Goal: Task Accomplishment & Management: Complete application form

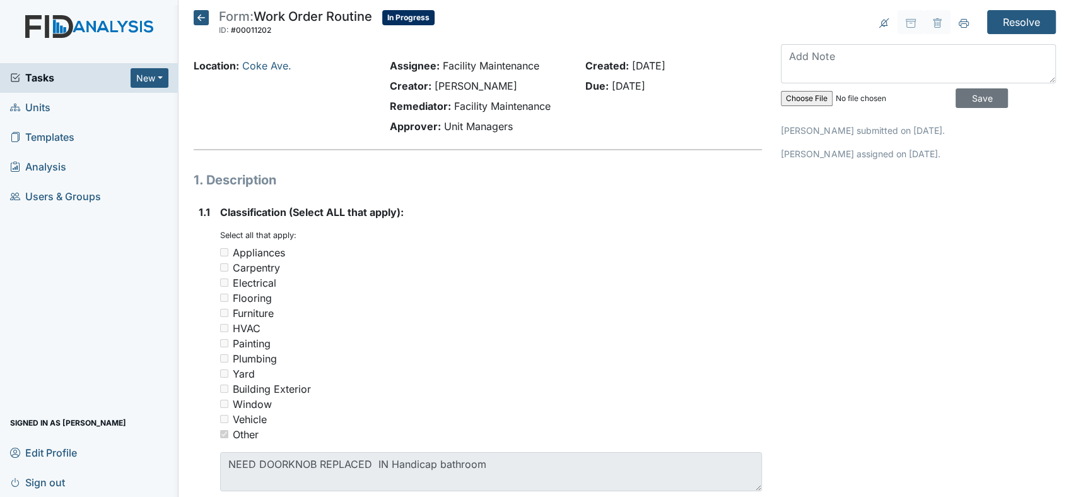
click at [729, 270] on div "Carpentry" at bounding box center [491, 267] width 542 height 15
click at [490, 255] on div "Appliances" at bounding box center [491, 252] width 542 height 15
drag, startPoint x: 3, startPoint y: 0, endPoint x: 116, endPoint y: 136, distance: 176.5
click at [116, 136] on link "Templates" at bounding box center [89, 137] width 179 height 30
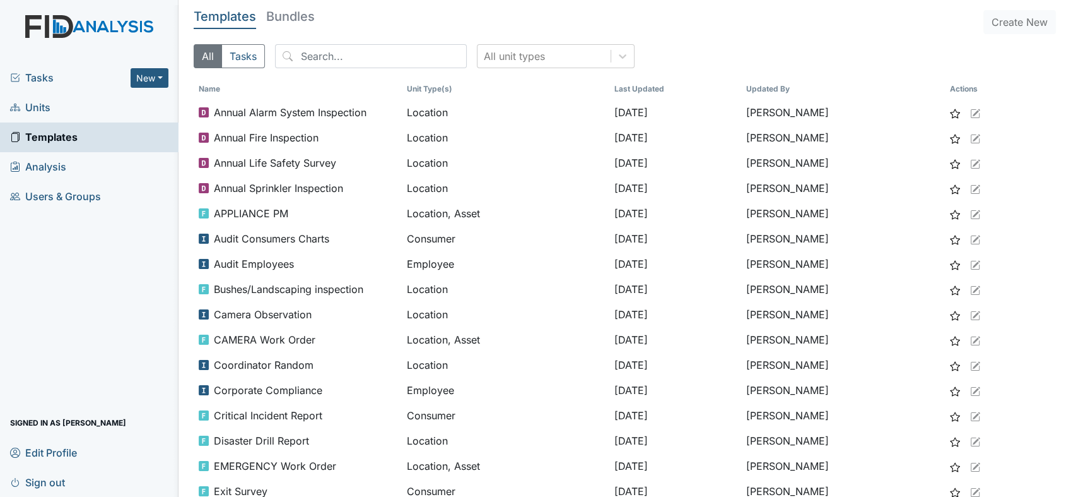
click at [53, 71] on span "Tasks" at bounding box center [70, 77] width 121 height 15
click at [40, 69] on div "Tasks New Form Inspection Document Bundle" at bounding box center [89, 78] width 179 height 30
click at [44, 73] on span "Tasks" at bounding box center [70, 77] width 121 height 15
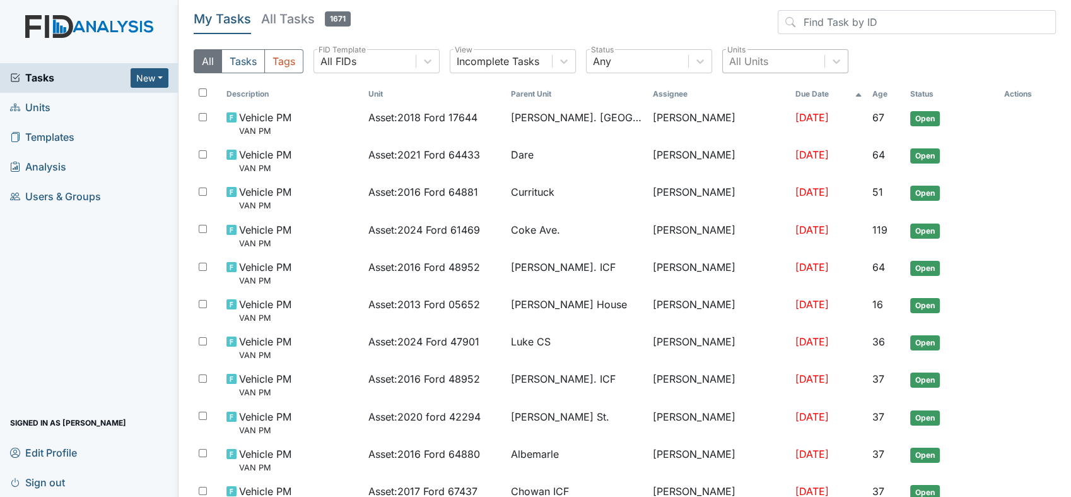
click at [747, 58] on div "All Units" at bounding box center [748, 61] width 39 height 15
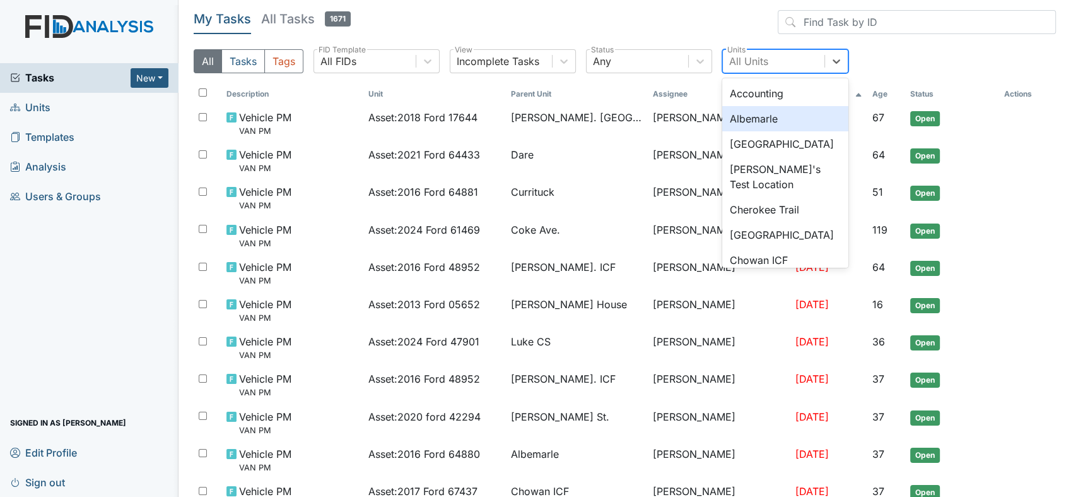
click at [743, 116] on div "Albemarle" at bounding box center [786, 118] width 126 height 25
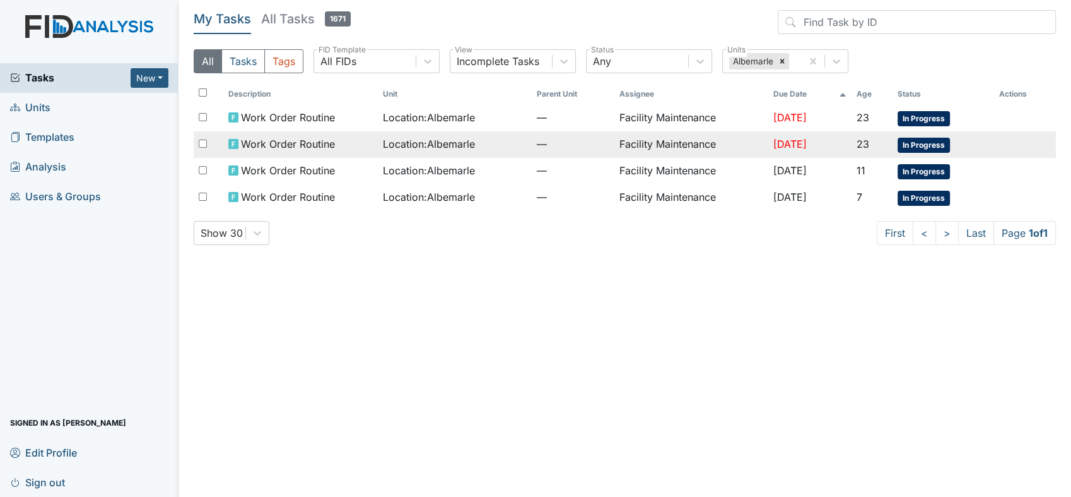
click at [676, 141] on td "Facility Maintenance" at bounding box center [691, 144] width 154 height 27
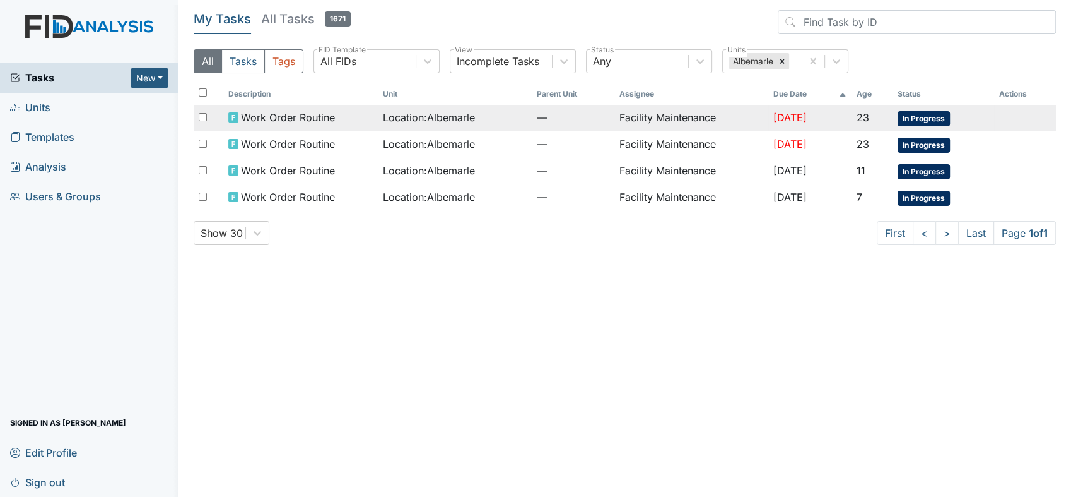
click at [301, 112] on span "Work Order Routine" at bounding box center [288, 117] width 94 height 15
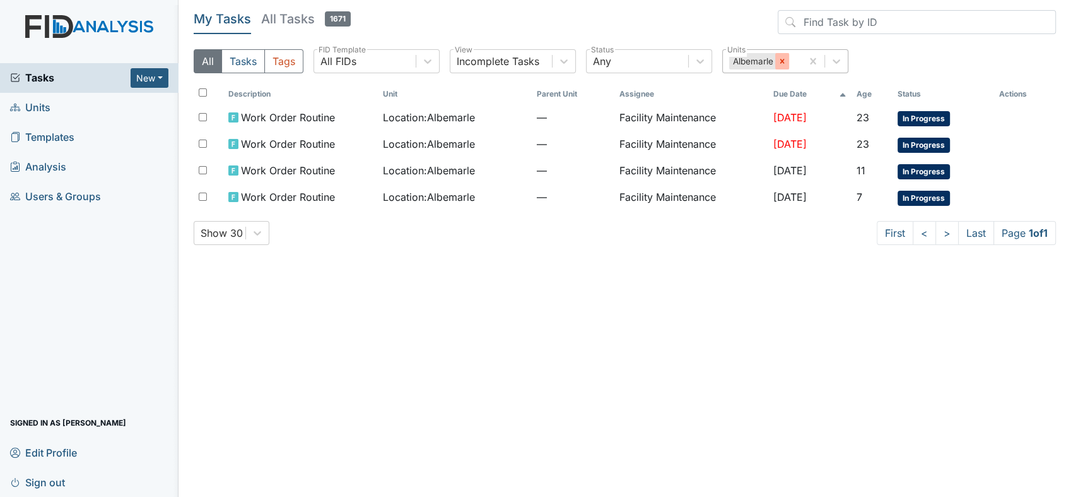
click at [776, 61] on div at bounding box center [783, 61] width 14 height 16
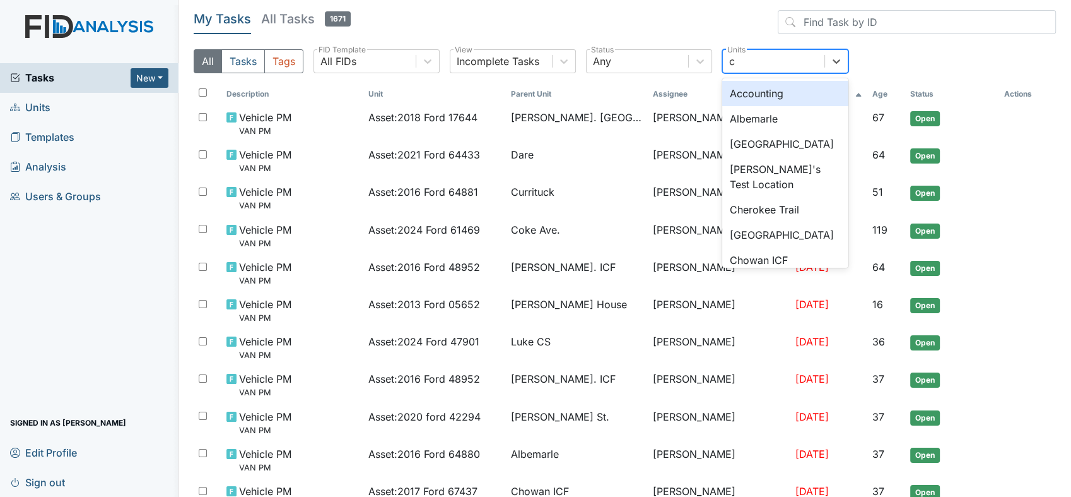
type input "ch"
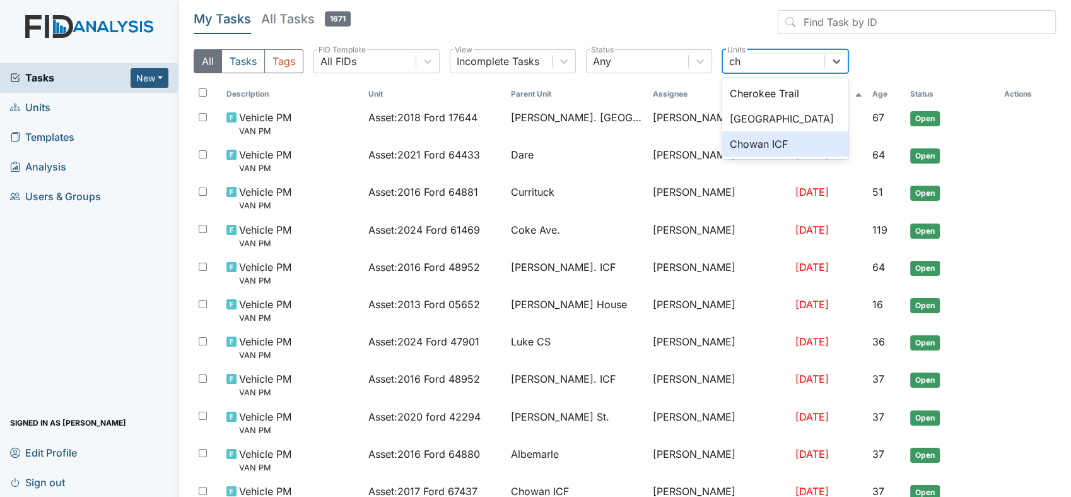
click at [766, 145] on div "Chowan ICF" at bounding box center [786, 143] width 126 height 25
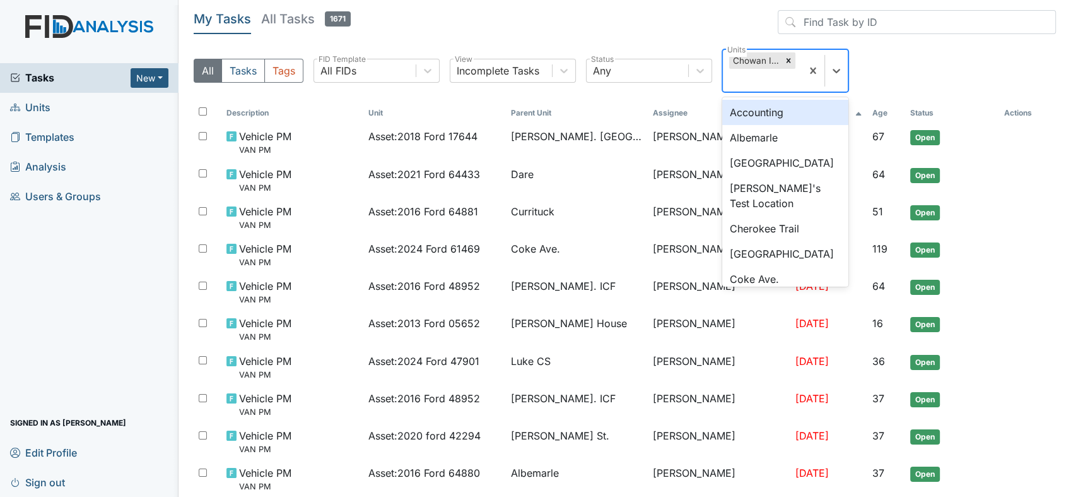
click at [755, 56] on div "Chowan ICF" at bounding box center [755, 60] width 52 height 16
